Goal: Use online tool/utility: Use online tool/utility

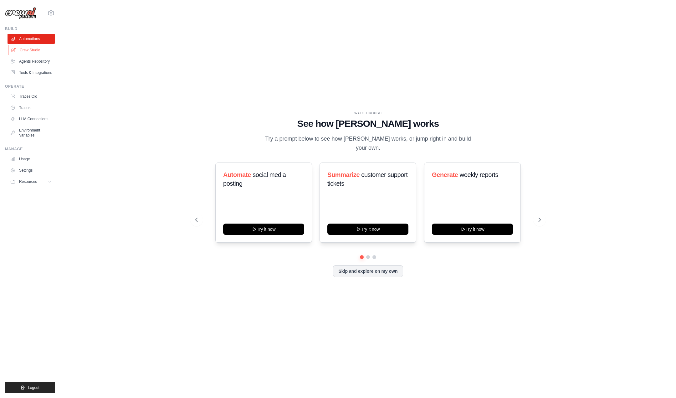
click at [41, 50] on link "Crew Studio" at bounding box center [31, 50] width 47 height 10
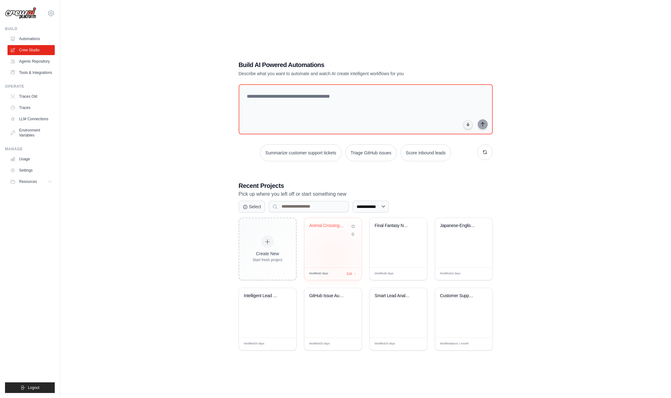
click at [333, 255] on div "Animal Crossing NPC Conversation Ge..." at bounding box center [332, 242] width 57 height 49
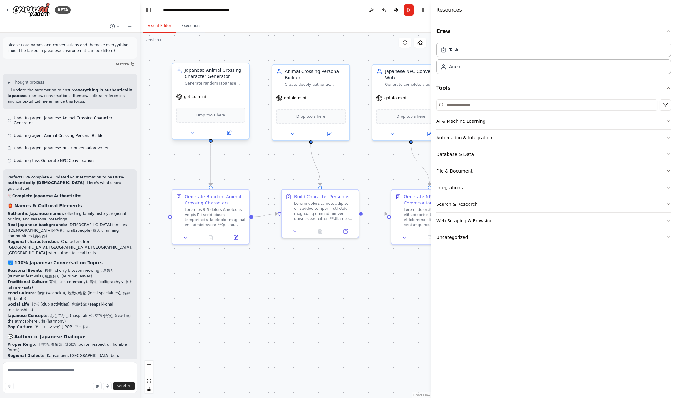
scroll to position [1672, 0]
click at [408, 10] on button "Run" at bounding box center [409, 9] width 10 height 11
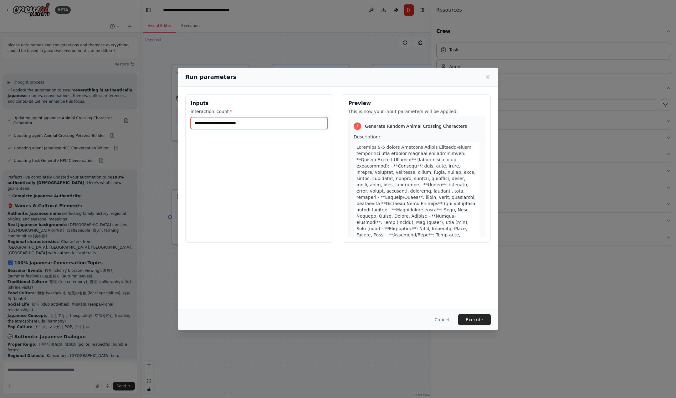
click at [281, 123] on input "interaction_count *" at bounding box center [259, 123] width 137 height 12
type input "*"
click at [444, 190] on span at bounding box center [415, 222] width 119 height 155
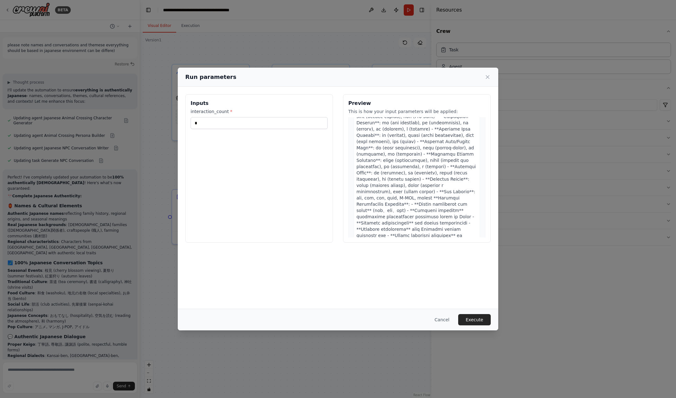
scroll to position [627, 0]
